Goal: Find specific page/section: Find specific page/section

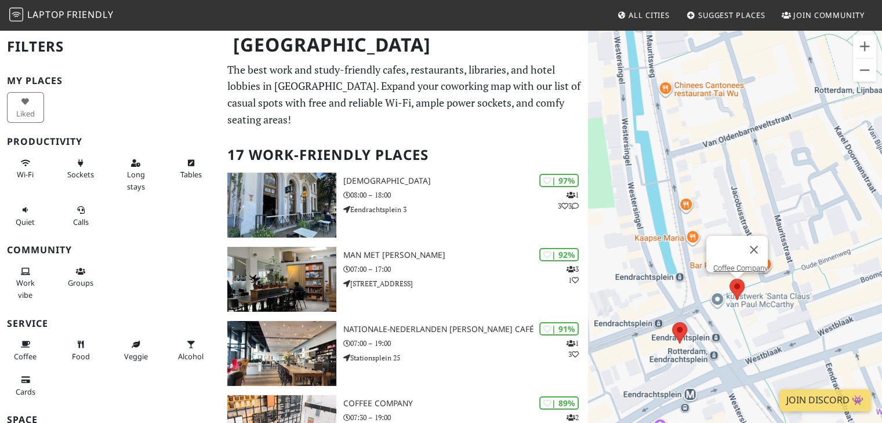
click at [729, 279] on area at bounding box center [729, 279] width 0 height 0
click at [672, 322] on area at bounding box center [672, 322] width 0 height 0
click at [677, 307] on link "[DEMOGRAPHIC_DATA]" at bounding box center [683, 311] width 77 height 9
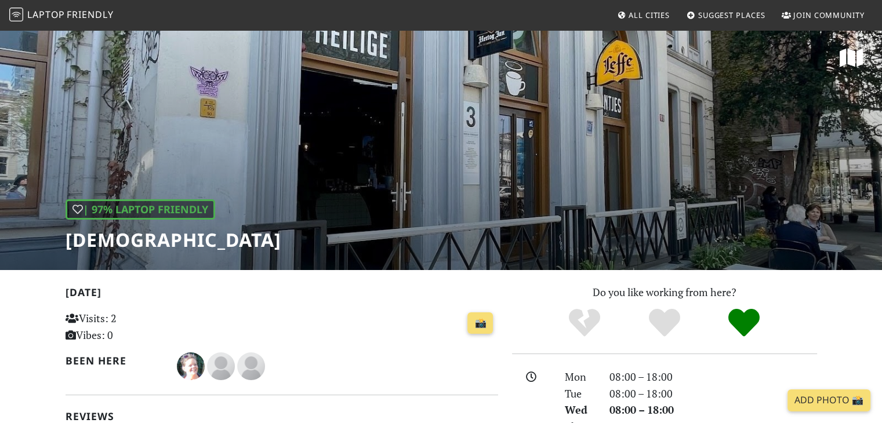
click at [107, 241] on h1 "[DEMOGRAPHIC_DATA]" at bounding box center [174, 240] width 216 height 22
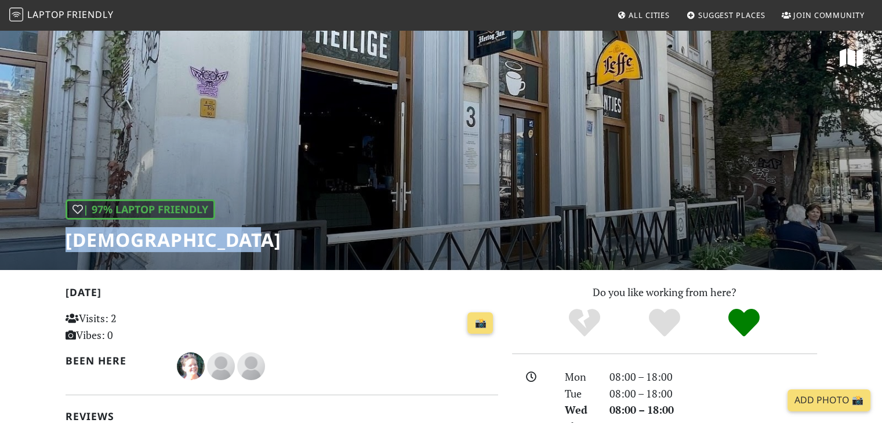
drag, startPoint x: 65, startPoint y: 235, endPoint x: 248, endPoint y: 234, distance: 182.6
click at [264, 222] on div "| 97% Laptop Friendly Heilige Boontjes" at bounding box center [441, 149] width 882 height 241
copy h1 "[DEMOGRAPHIC_DATA]"
